Goal: Book appointment/travel/reservation

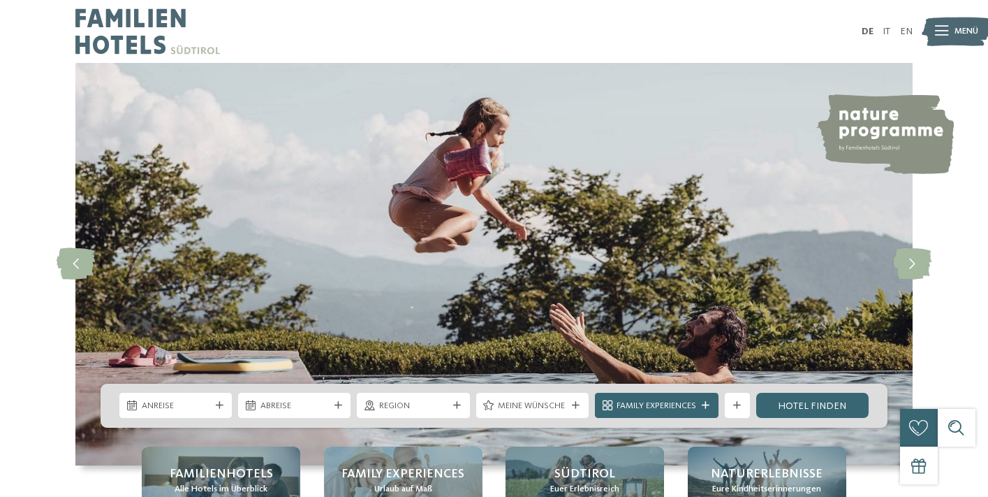
click at [911, 34] on link "EN" at bounding box center [906, 32] width 13 height 10
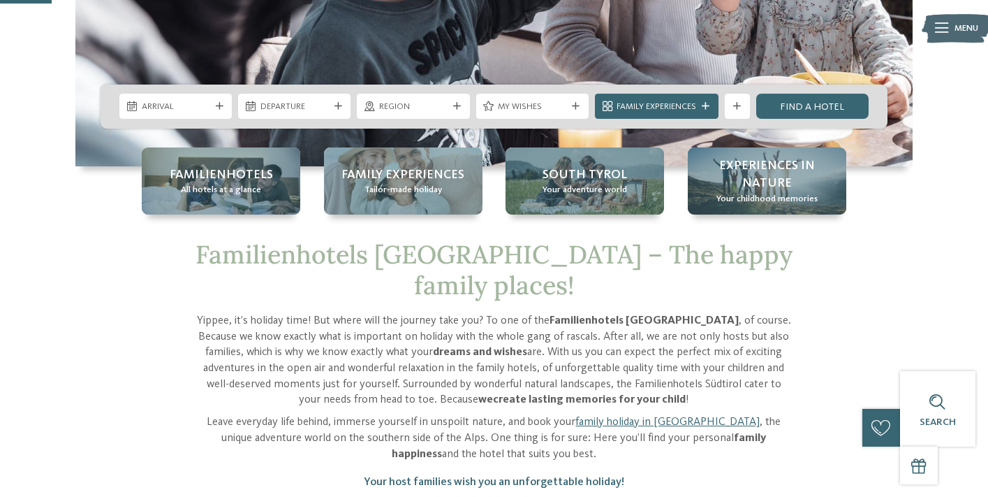
scroll to position [299, 0]
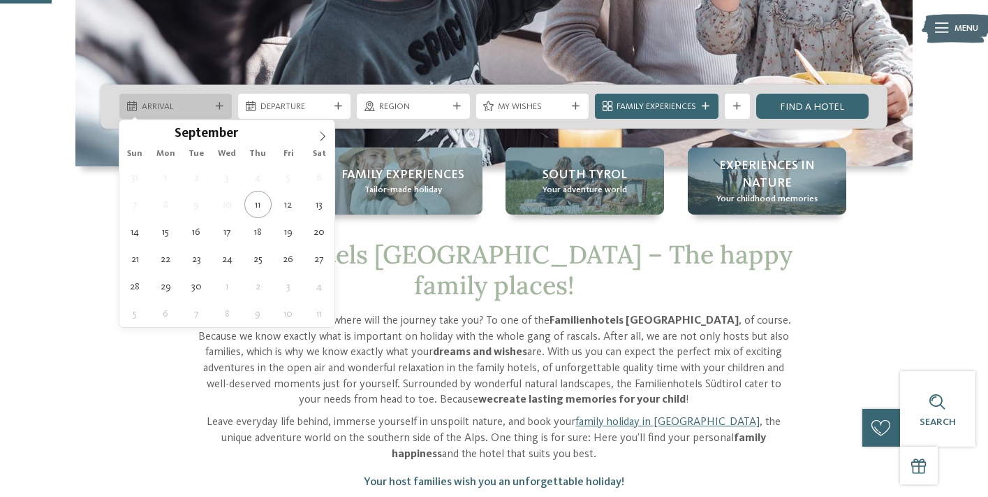
click at [210, 109] on span "Arrival" at bounding box center [176, 107] width 68 height 13
click at [316, 140] on span at bounding box center [323, 132] width 24 height 24
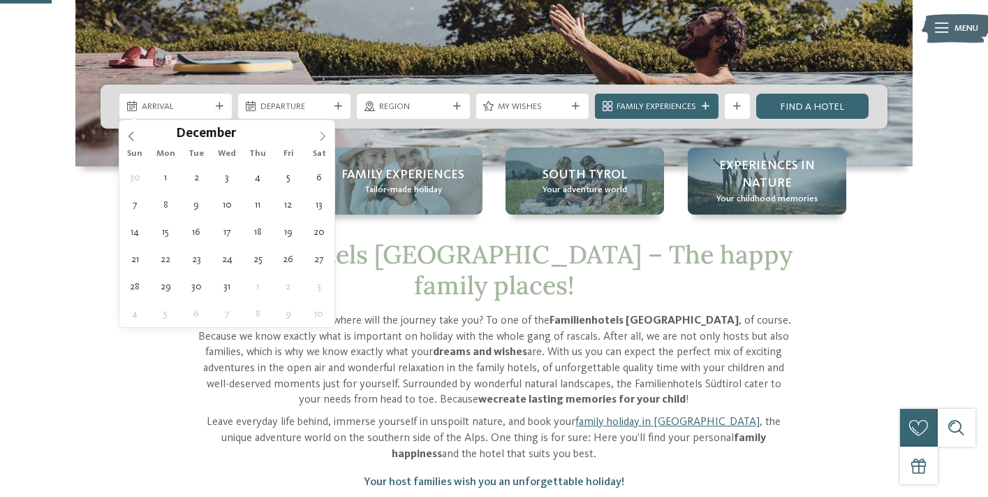
type input "****"
click at [316, 140] on span at bounding box center [323, 132] width 24 height 24
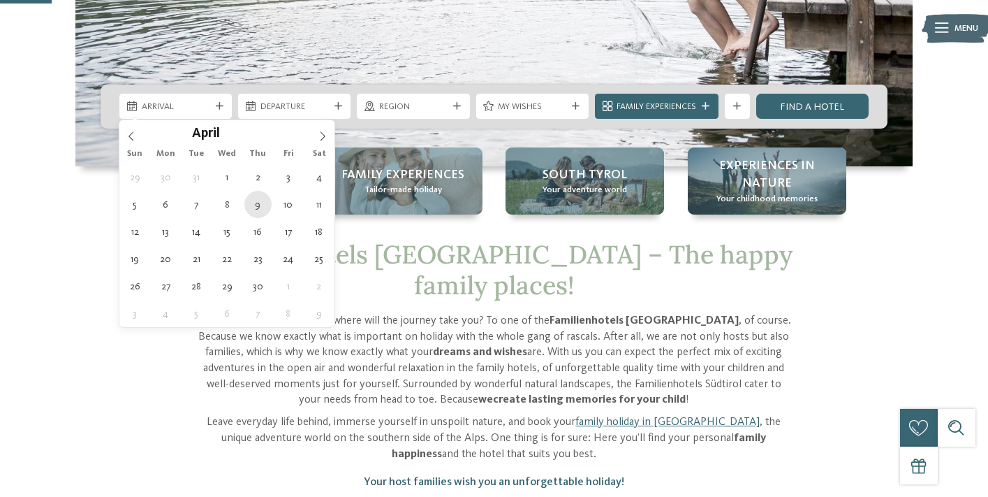
type div "[DATE]"
type input "****"
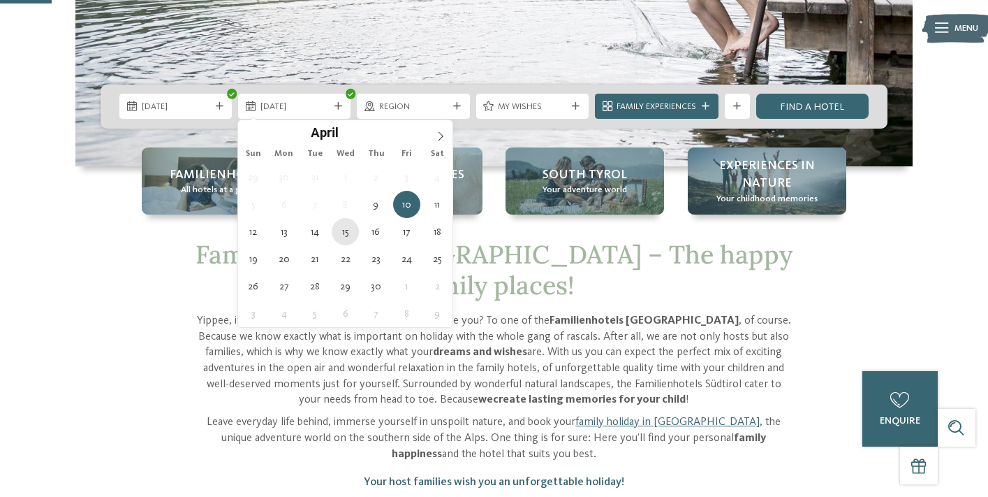
type div "[DATE]"
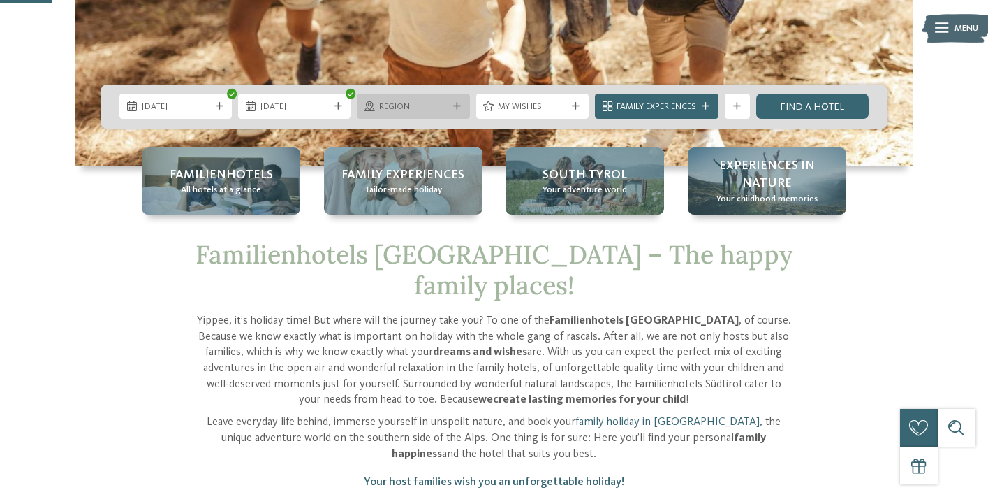
click at [423, 110] on span "Region" at bounding box center [413, 107] width 68 height 13
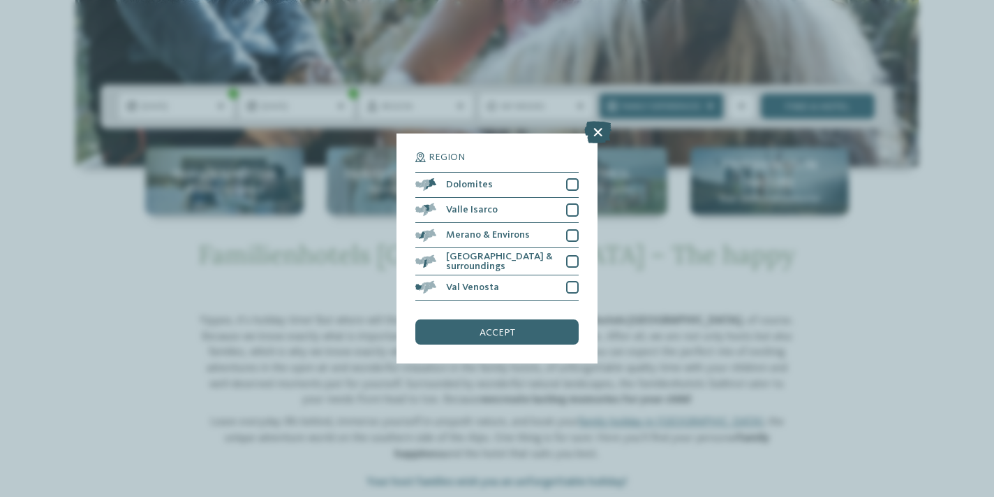
click at [592, 121] on icon at bounding box center [598, 132] width 27 height 22
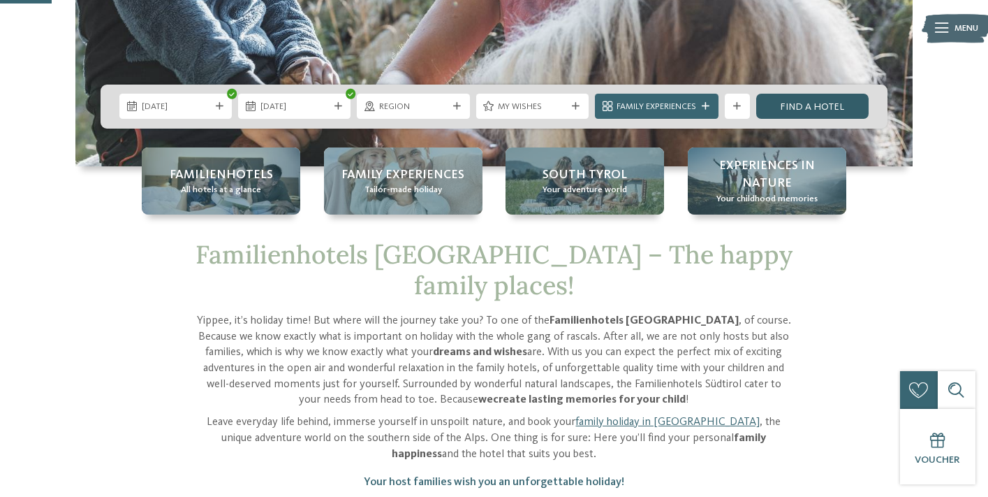
click at [796, 105] on link "Find a hotel" at bounding box center [812, 106] width 112 height 25
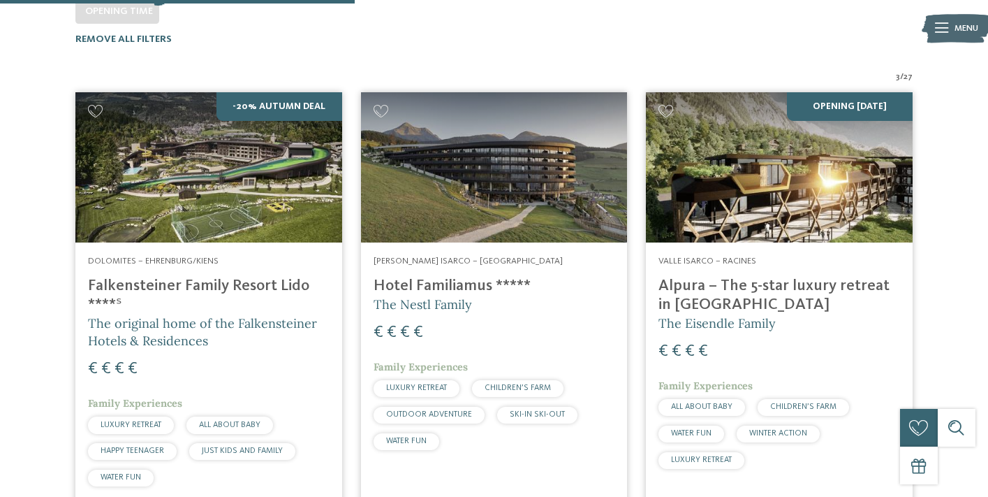
scroll to position [382, 0]
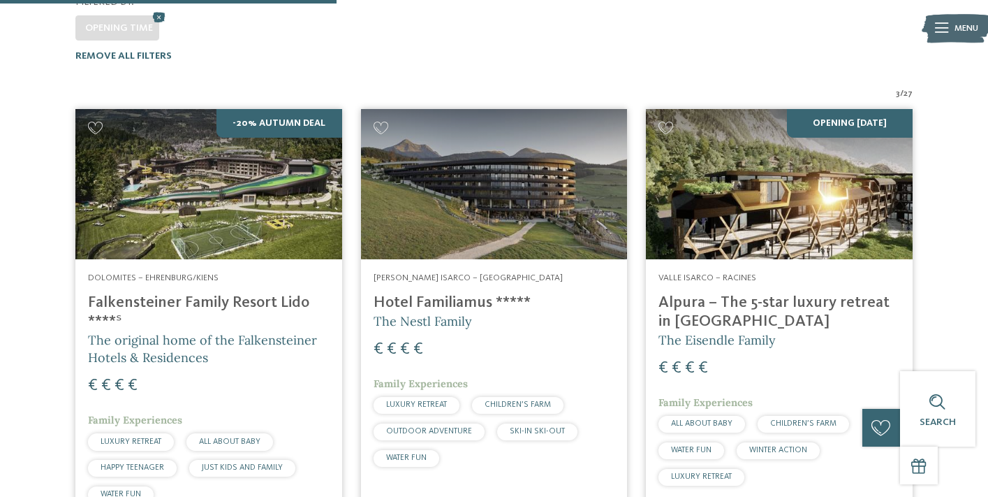
click at [780, 272] on address "Valle Isarco – Racines" at bounding box center [780, 278] width 242 height 13
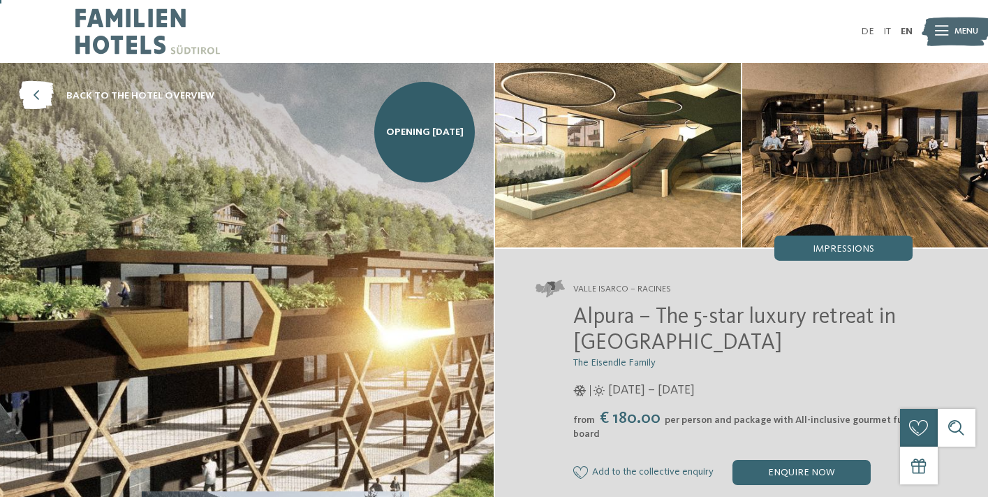
scroll to position [6, 0]
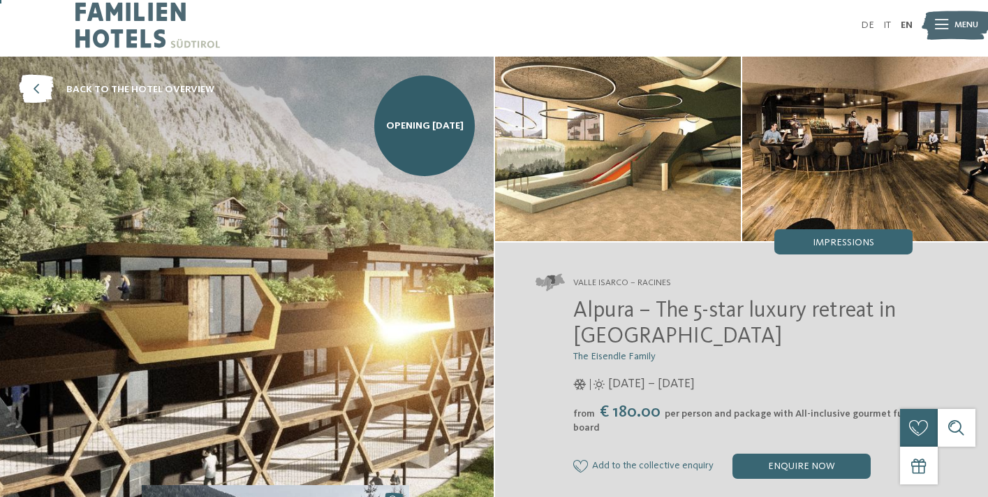
click at [622, 145] on img at bounding box center [618, 149] width 246 height 184
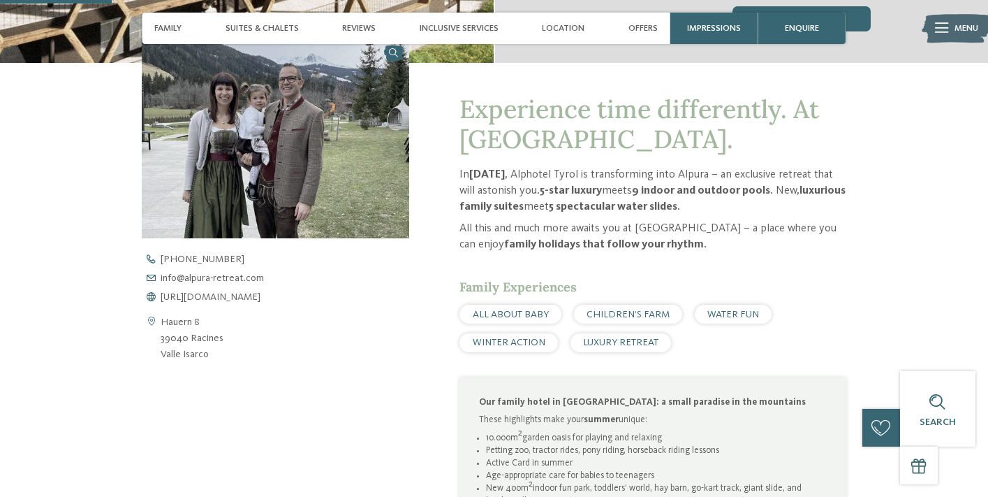
scroll to position [457, 0]
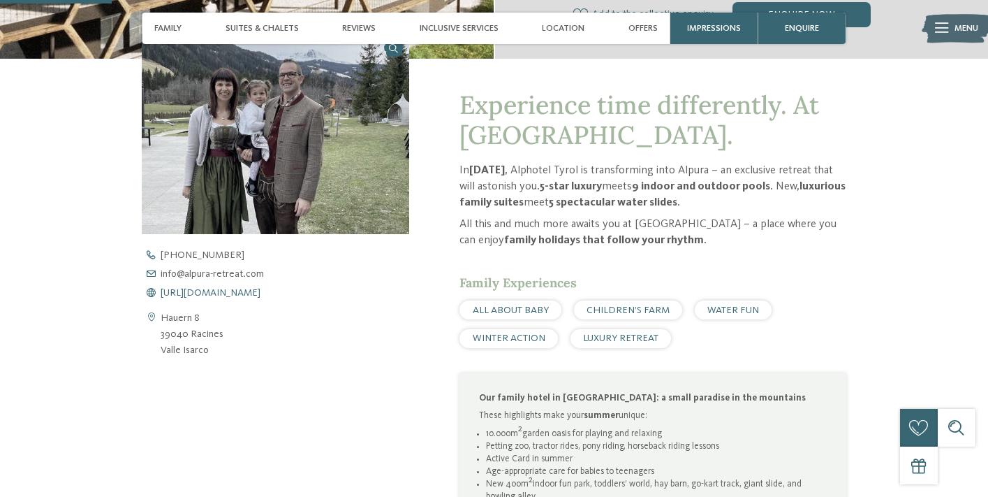
click at [254, 288] on span "https://www.alpura-retreat.com/en" at bounding box center [211, 293] width 100 height 10
